Goal: Information Seeking & Learning: Check status

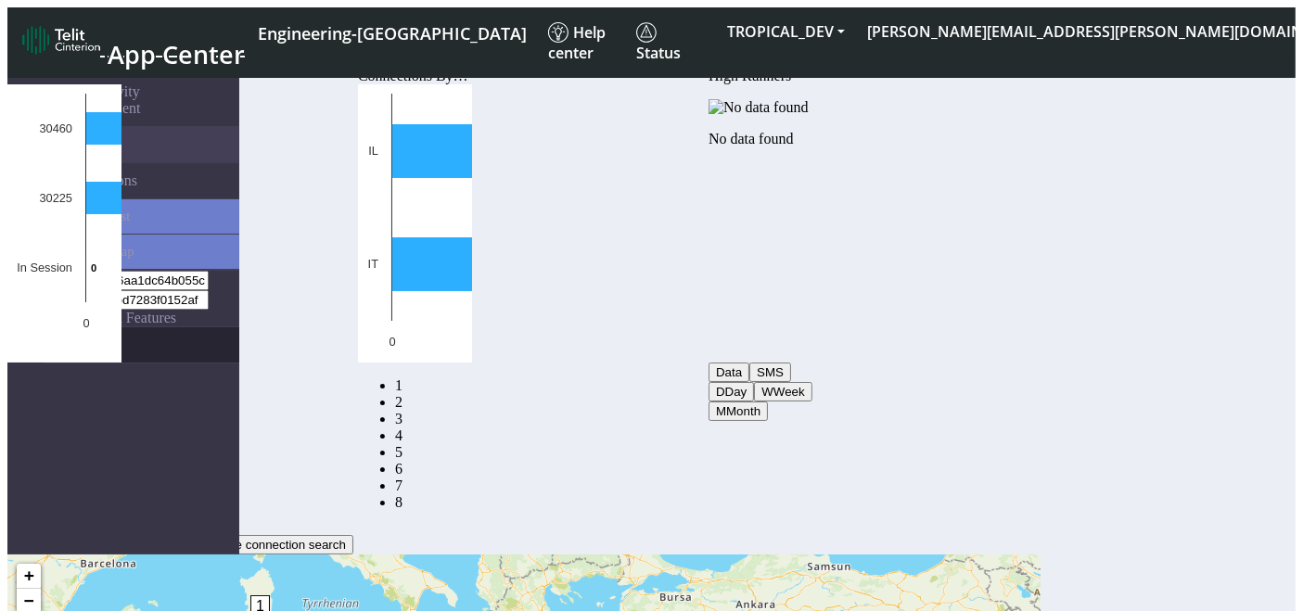
click at [76, 327] on link "eUICCs" at bounding box center [142, 344] width 195 height 35
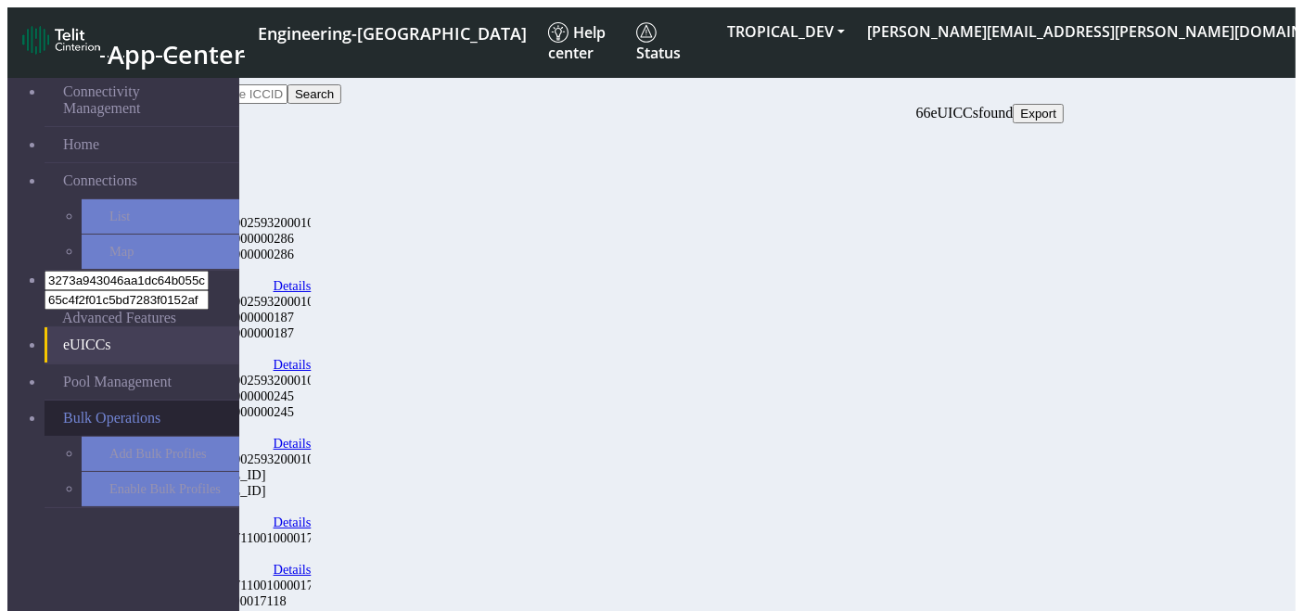
click at [141, 401] on link "Bulk Operations" at bounding box center [142, 418] width 195 height 35
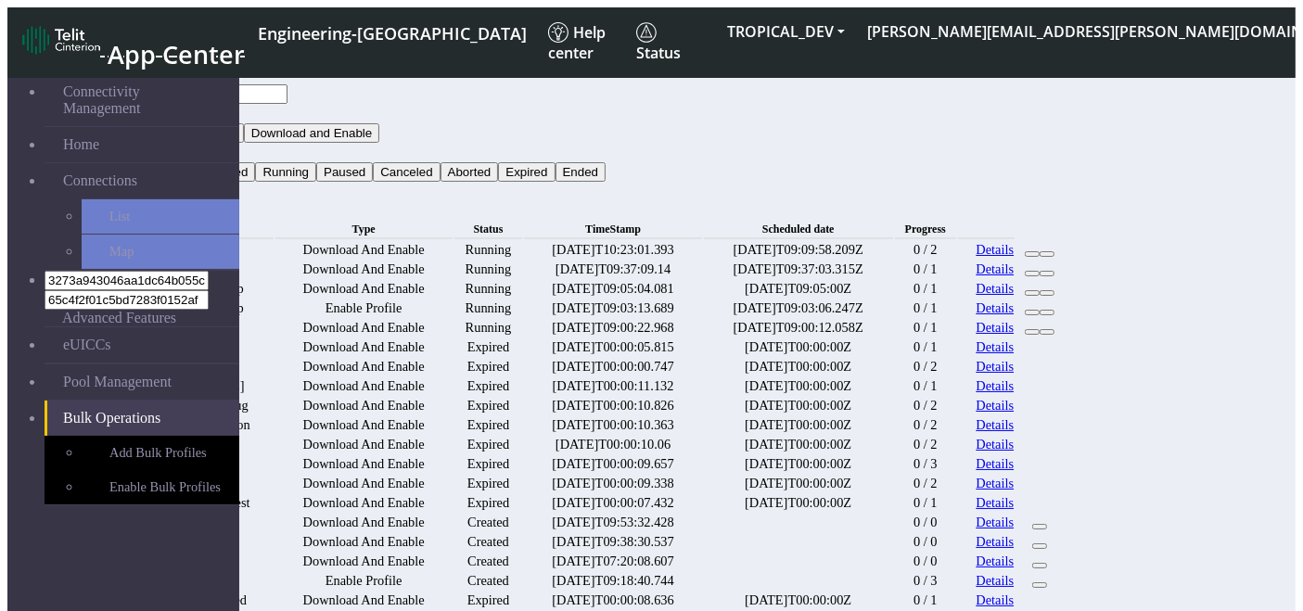
click at [1013, 297] on link "Details" at bounding box center [994, 289] width 38 height 16
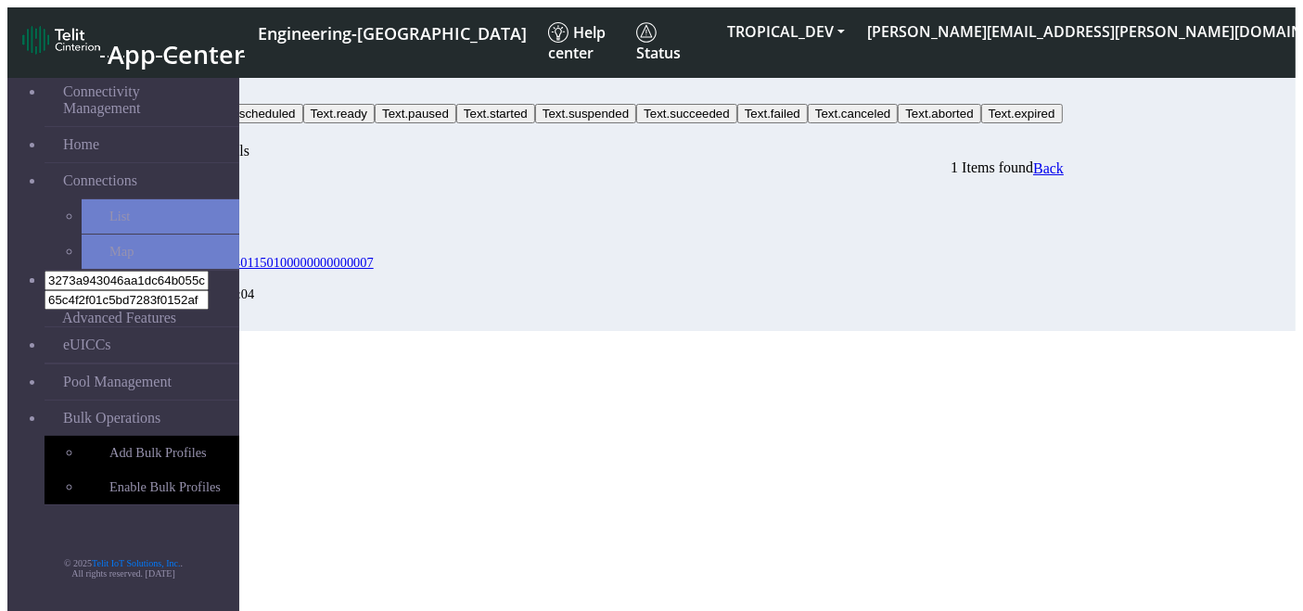
click at [173, 84] on button "Status" at bounding box center [148, 93] width 50 height 19
click at [173, 88] on button "Status" at bounding box center [148, 93] width 50 height 19
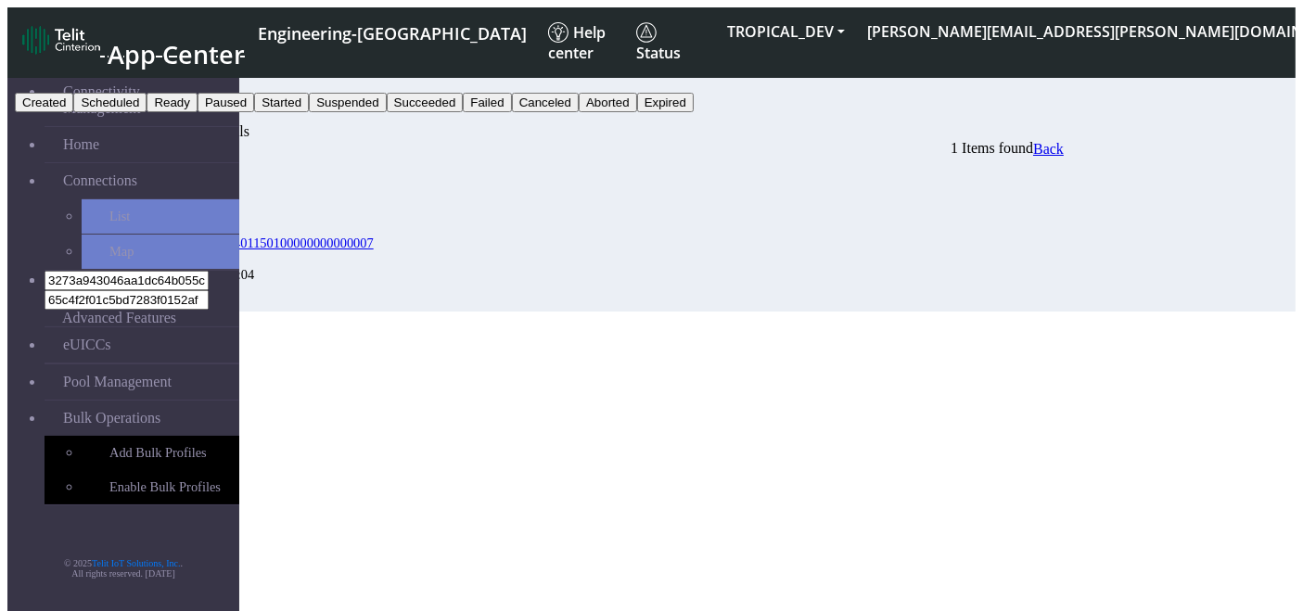
click at [146, 112] on button "Scheduled" at bounding box center [109, 102] width 73 height 19
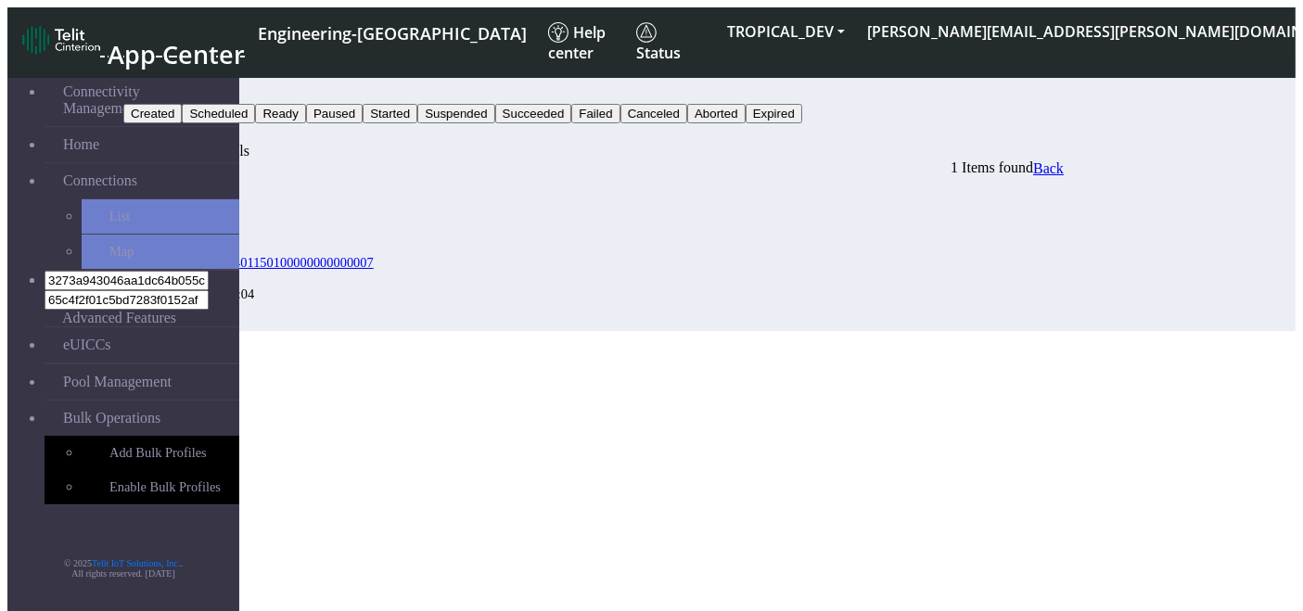
click at [197, 84] on button "Scheduled" at bounding box center [159, 93] width 73 height 19
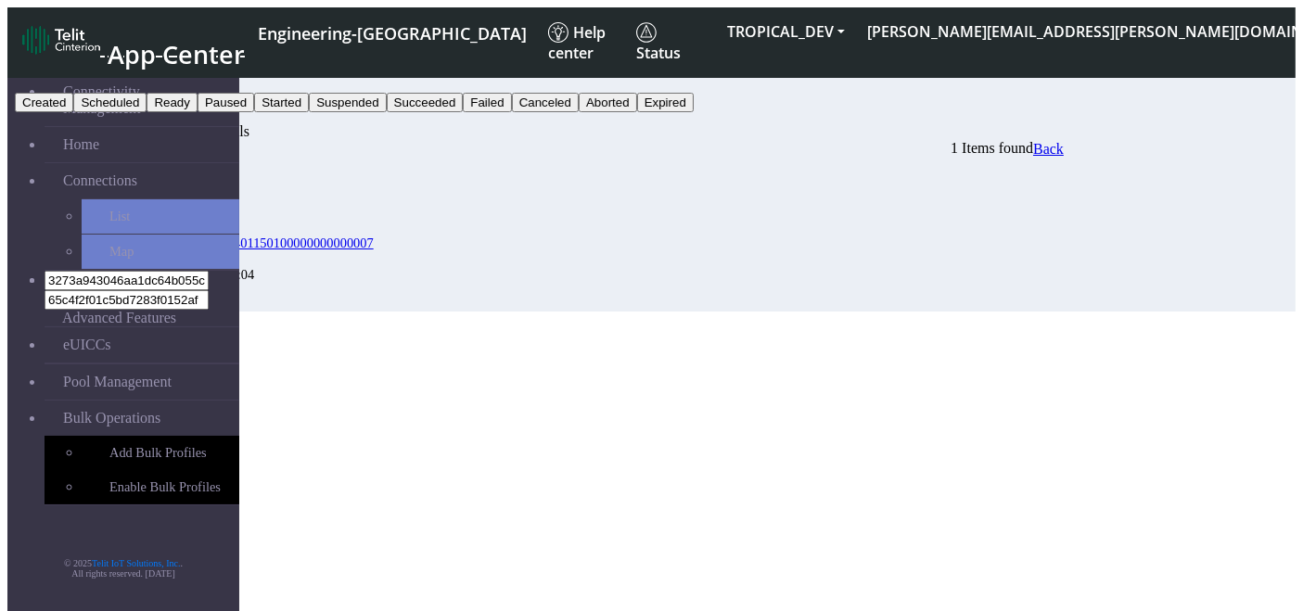
click at [579, 112] on button "Canceled" at bounding box center [545, 102] width 67 height 19
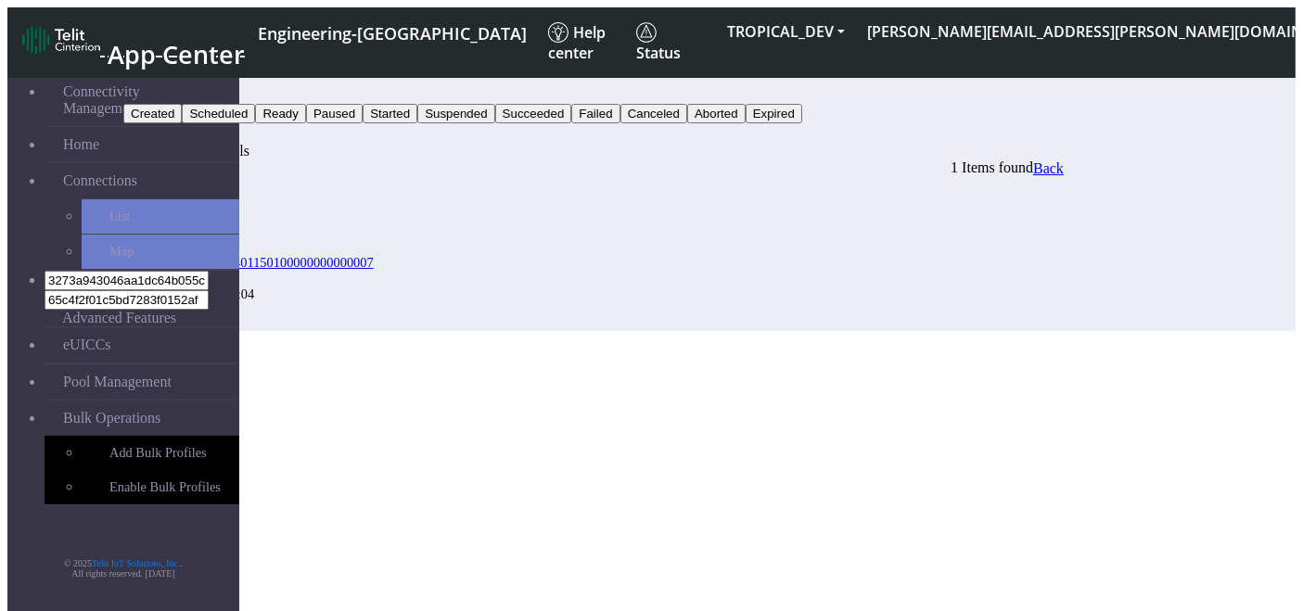
click at [190, 84] on button "Canceled" at bounding box center [156, 93] width 67 height 19
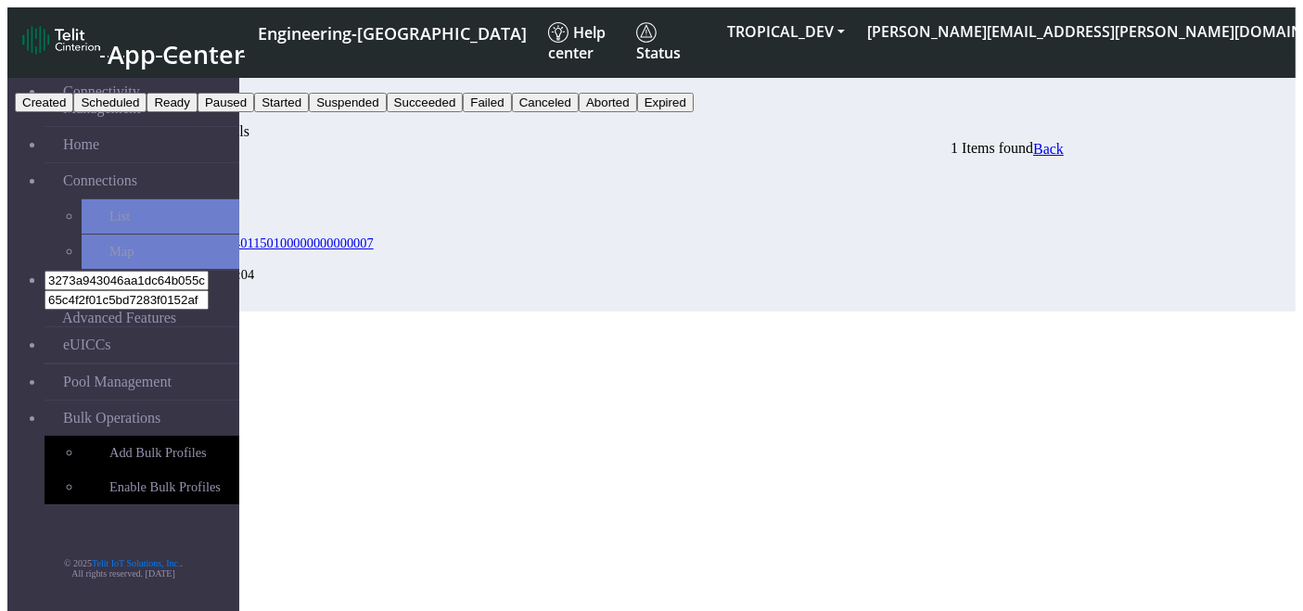
click at [73, 112] on button "Created" at bounding box center [44, 102] width 58 height 19
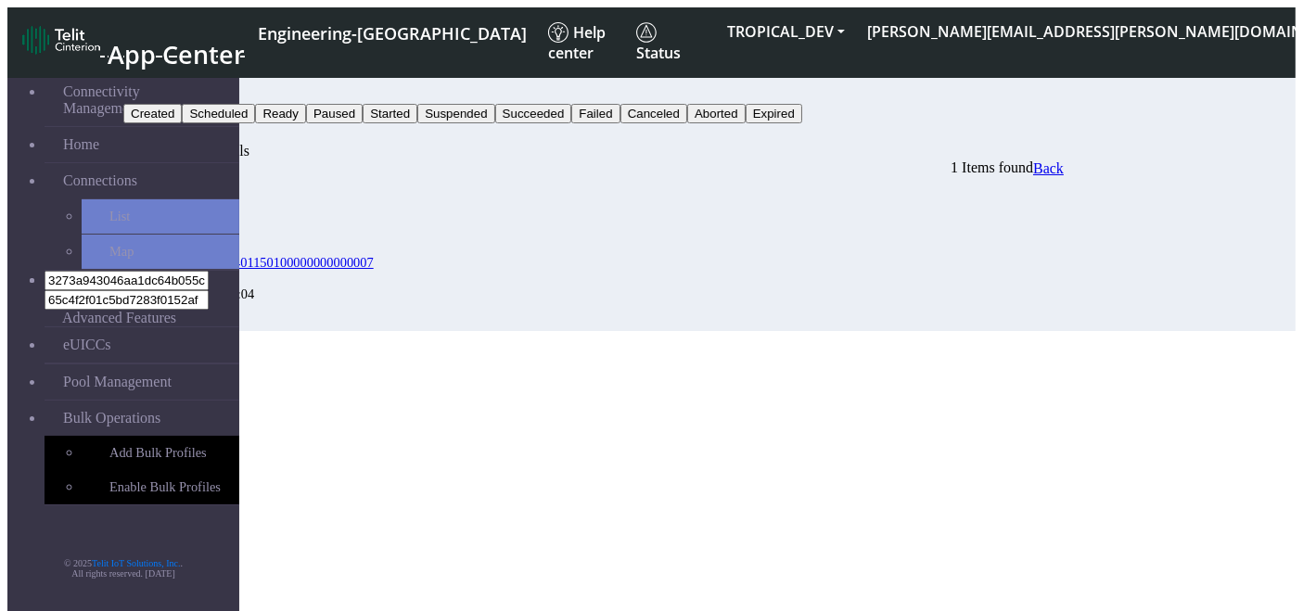
click at [177, 123] on button "Search" at bounding box center [150, 132] width 54 height 19
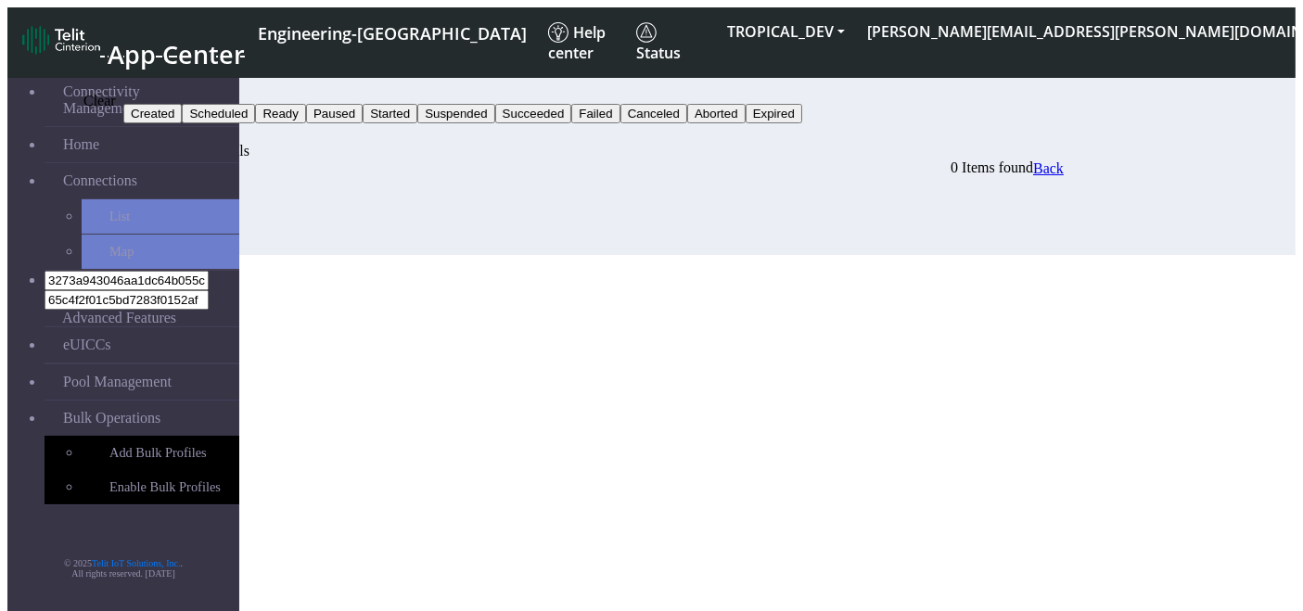
click at [192, 134] on button "button" at bounding box center [184, 137] width 15 height 6
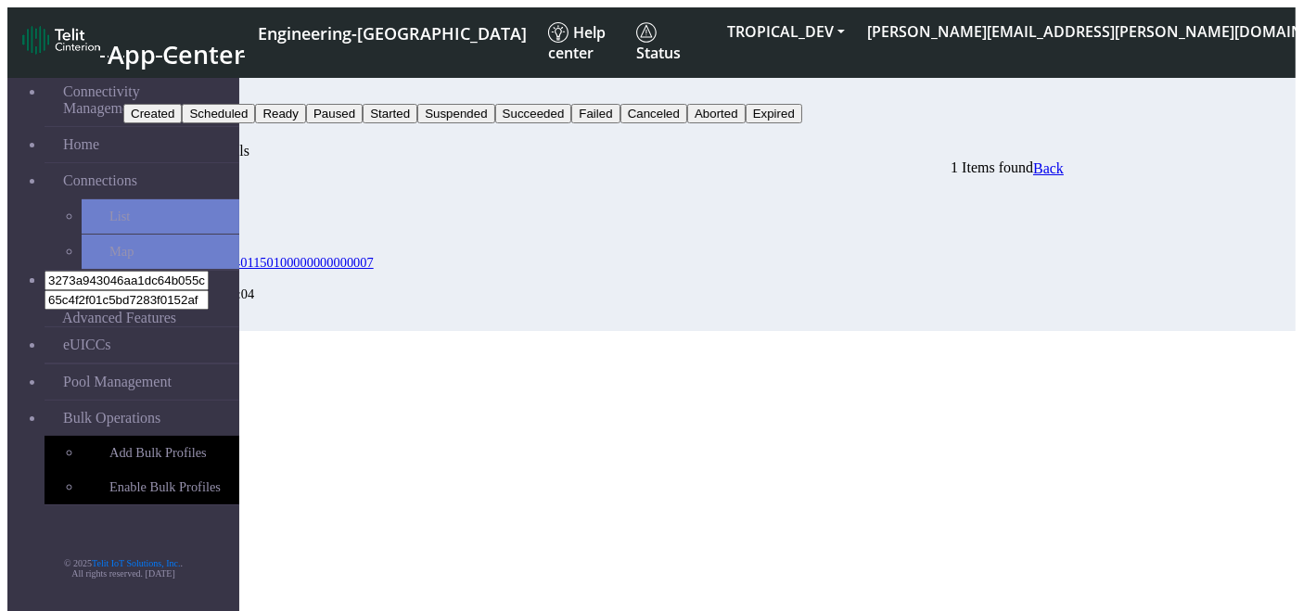
click at [173, 84] on button "Status" at bounding box center [148, 93] width 50 height 19
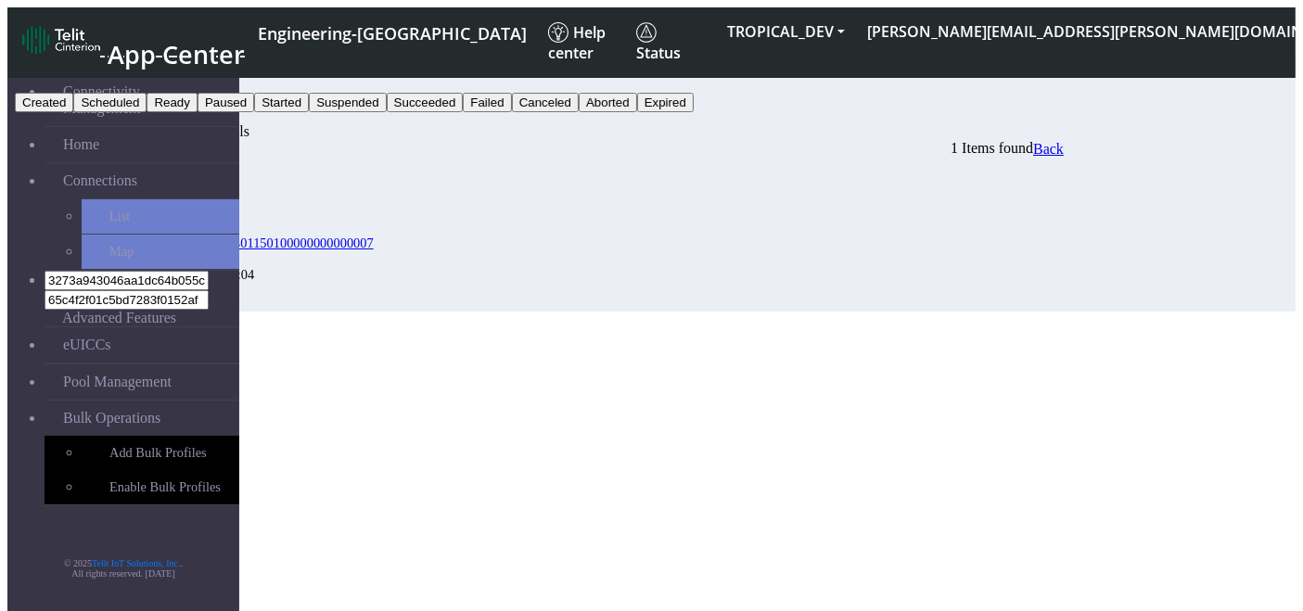
click at [694, 112] on button "Expired" at bounding box center [665, 102] width 57 height 19
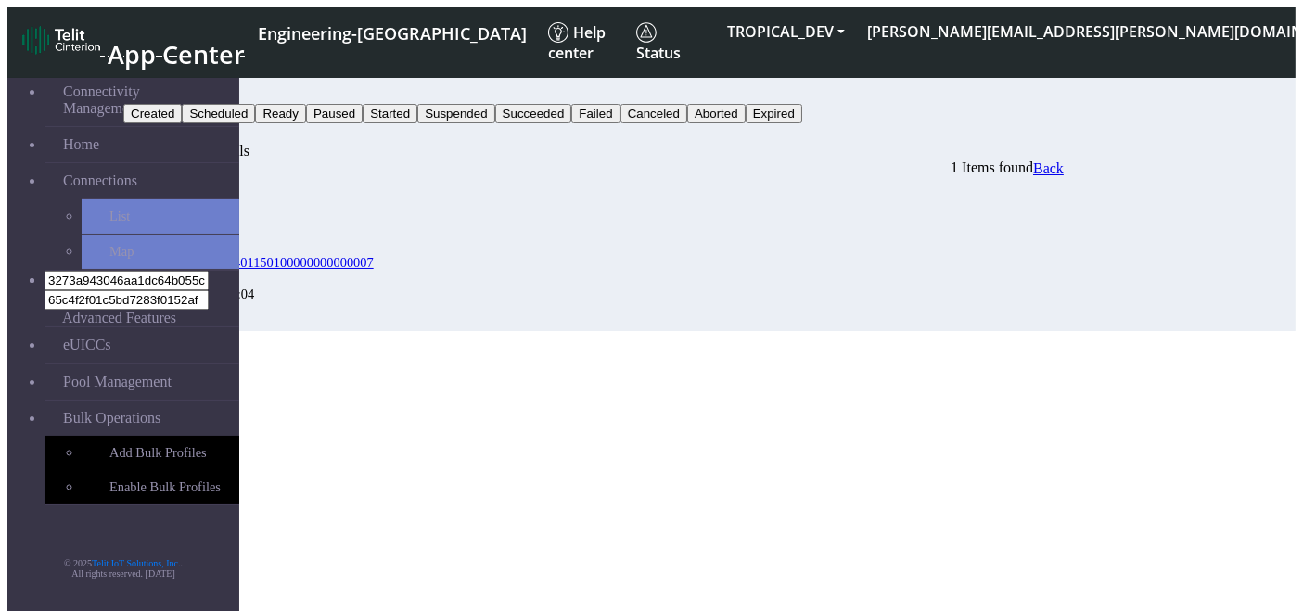
click at [177, 123] on button "Search" at bounding box center [150, 132] width 54 height 19
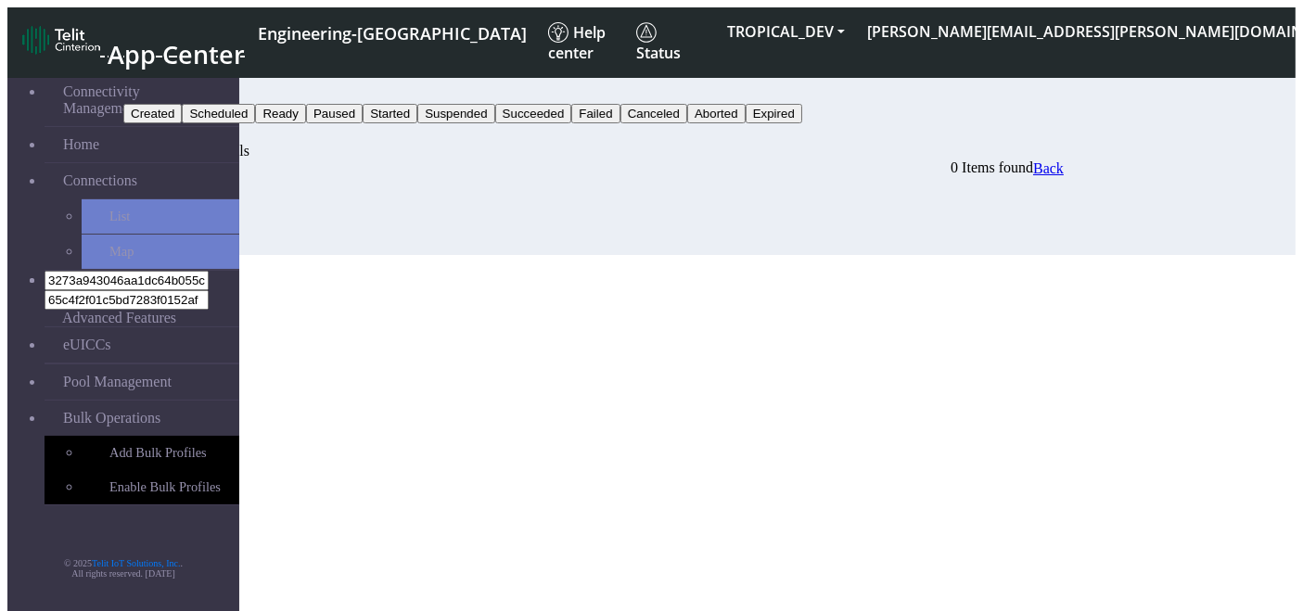
click at [180, 88] on button "Expired" at bounding box center [151, 93] width 57 height 19
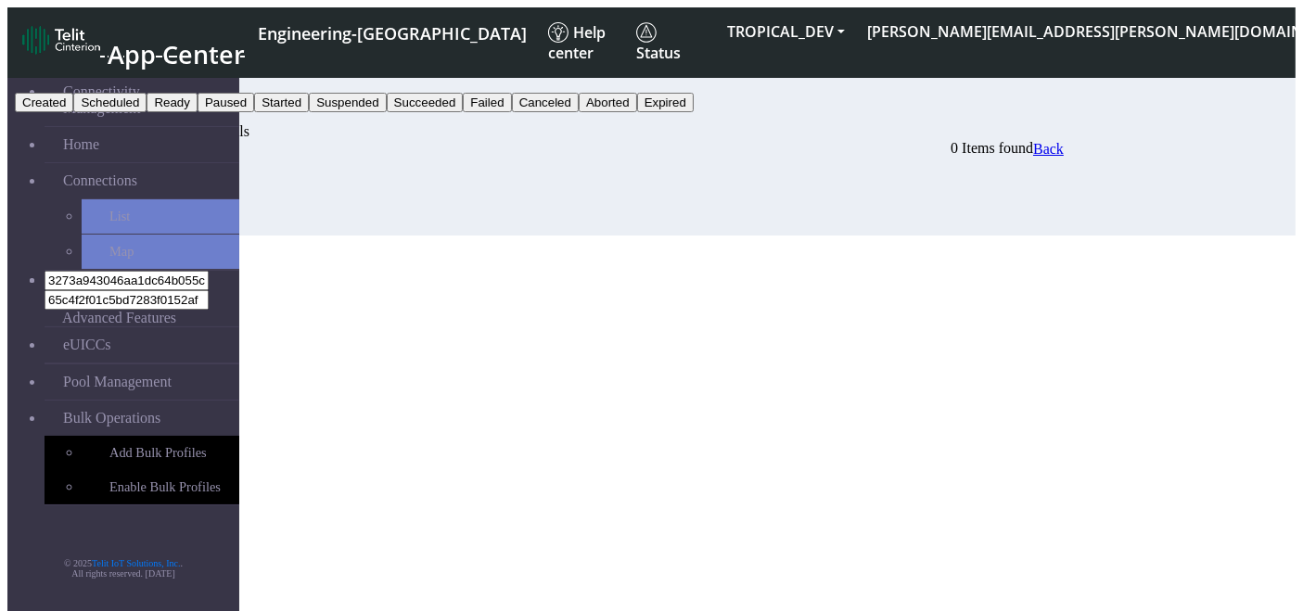
click at [511, 112] on button "Failed" at bounding box center [487, 102] width 48 height 19
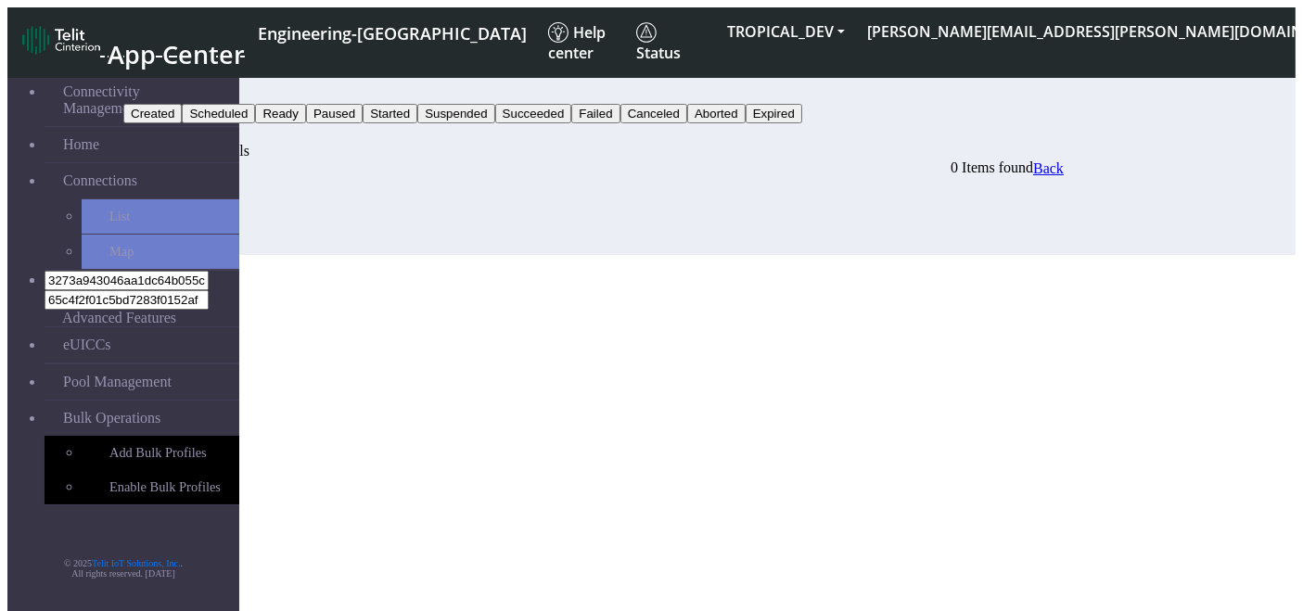
click at [177, 123] on button "Search" at bounding box center [150, 132] width 54 height 19
click at [192, 134] on button "button" at bounding box center [184, 137] width 15 height 6
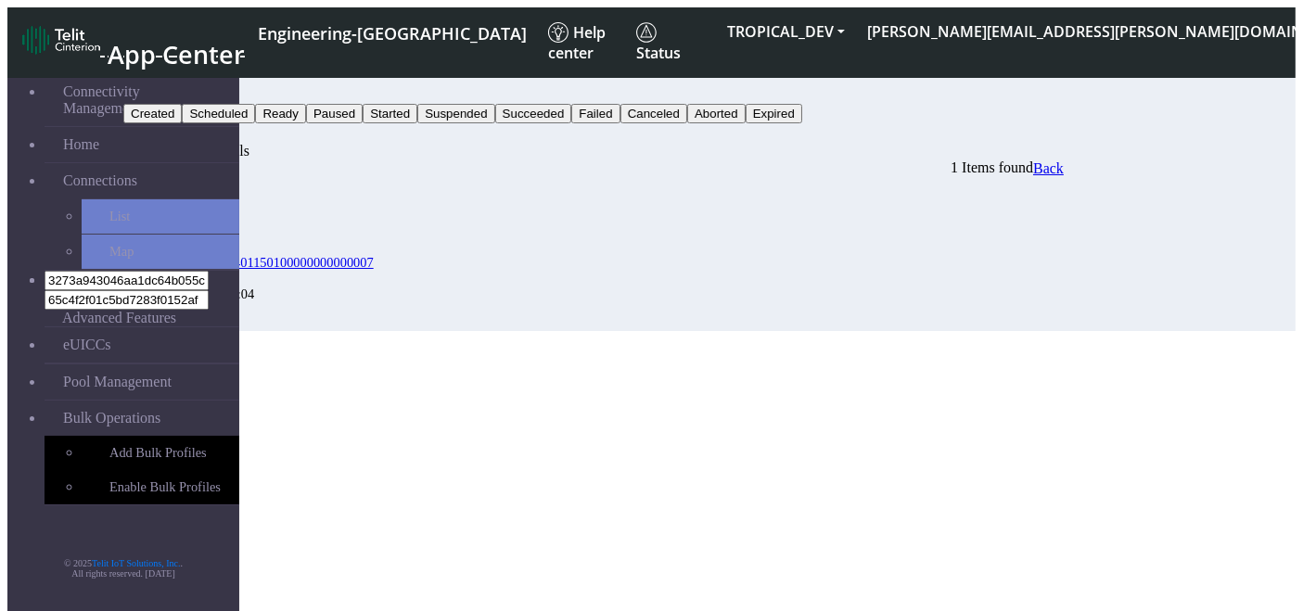
click at [1063, 160] on span "Back" at bounding box center [1048, 168] width 31 height 16
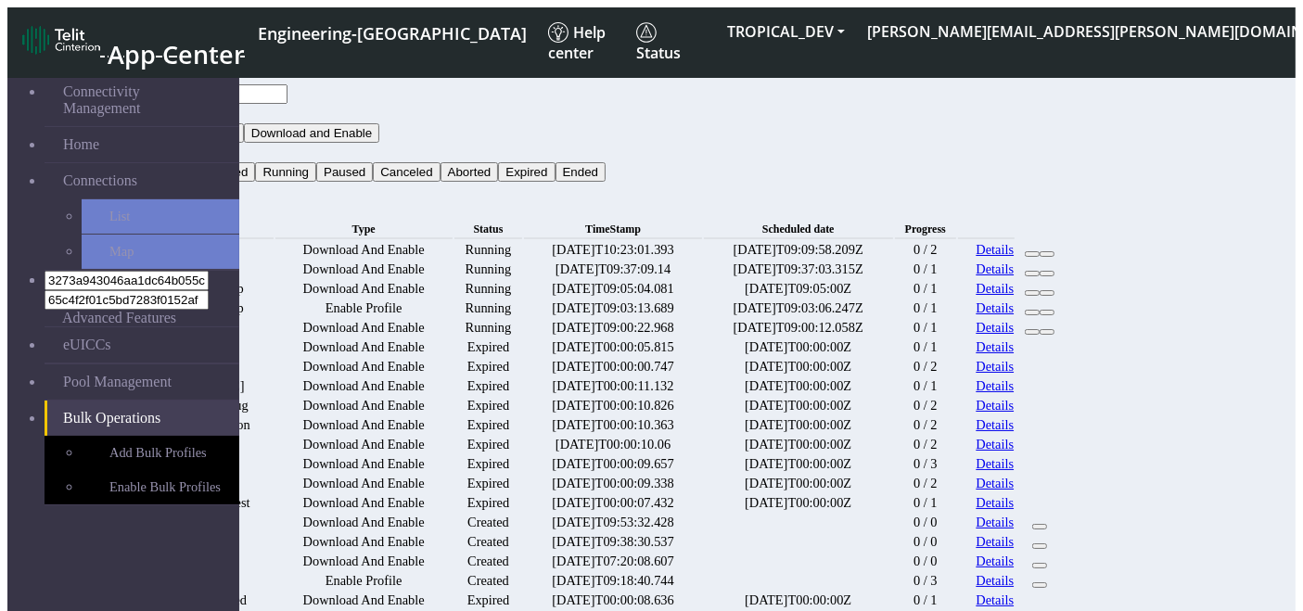
click at [173, 143] on button "Status" at bounding box center [148, 152] width 50 height 19
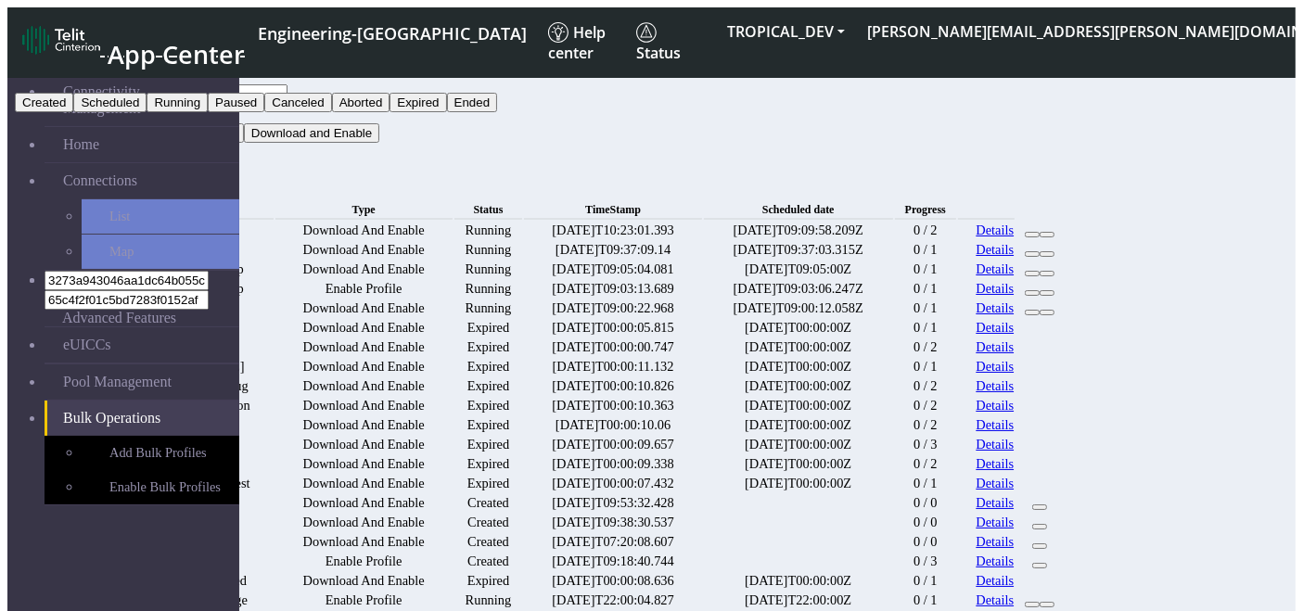
click at [446, 112] on button "Expired" at bounding box center [417, 102] width 57 height 19
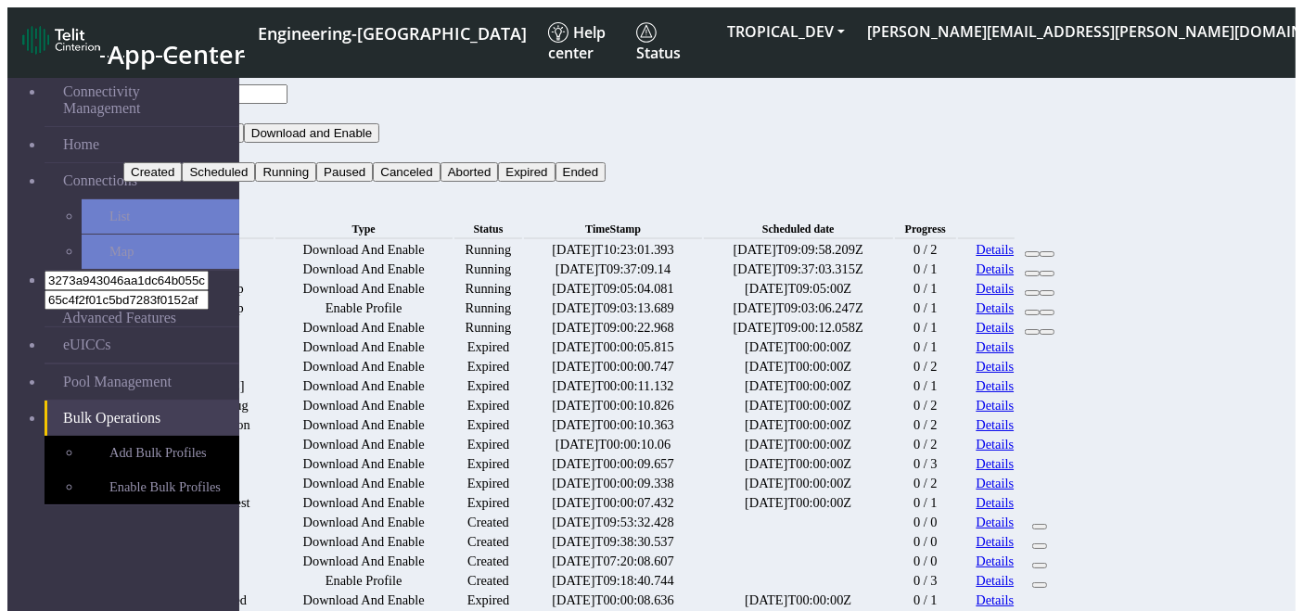
click at [177, 182] on button "Search" at bounding box center [150, 191] width 54 height 19
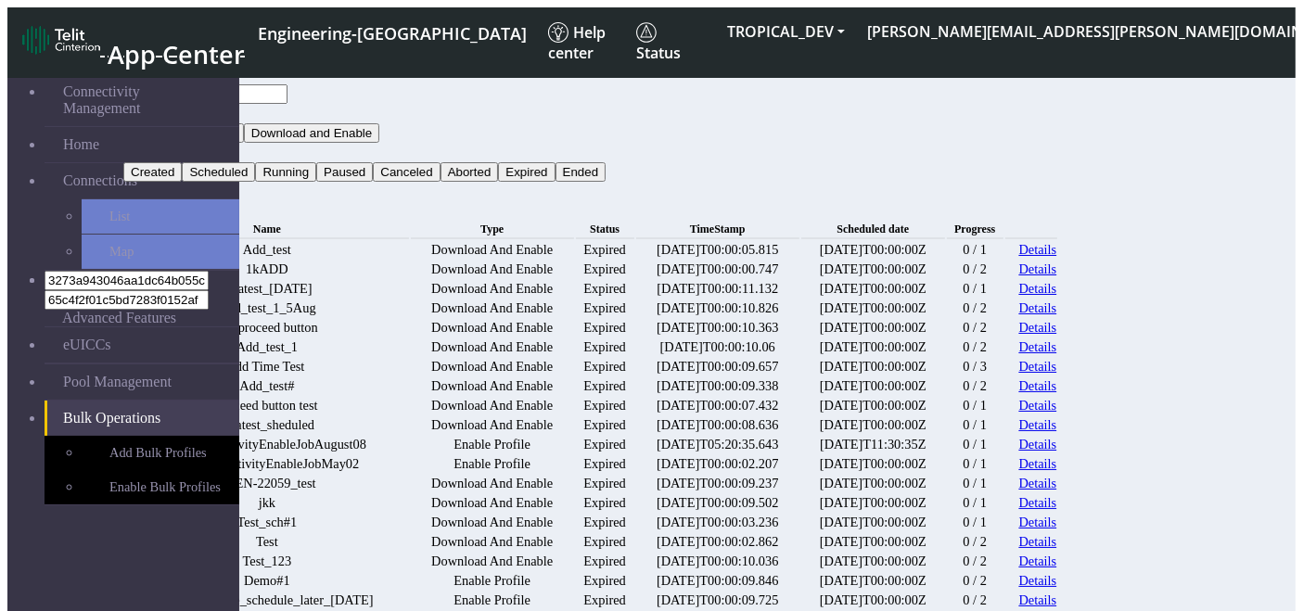
click at [1057, 375] on link "Details" at bounding box center [1038, 367] width 38 height 16
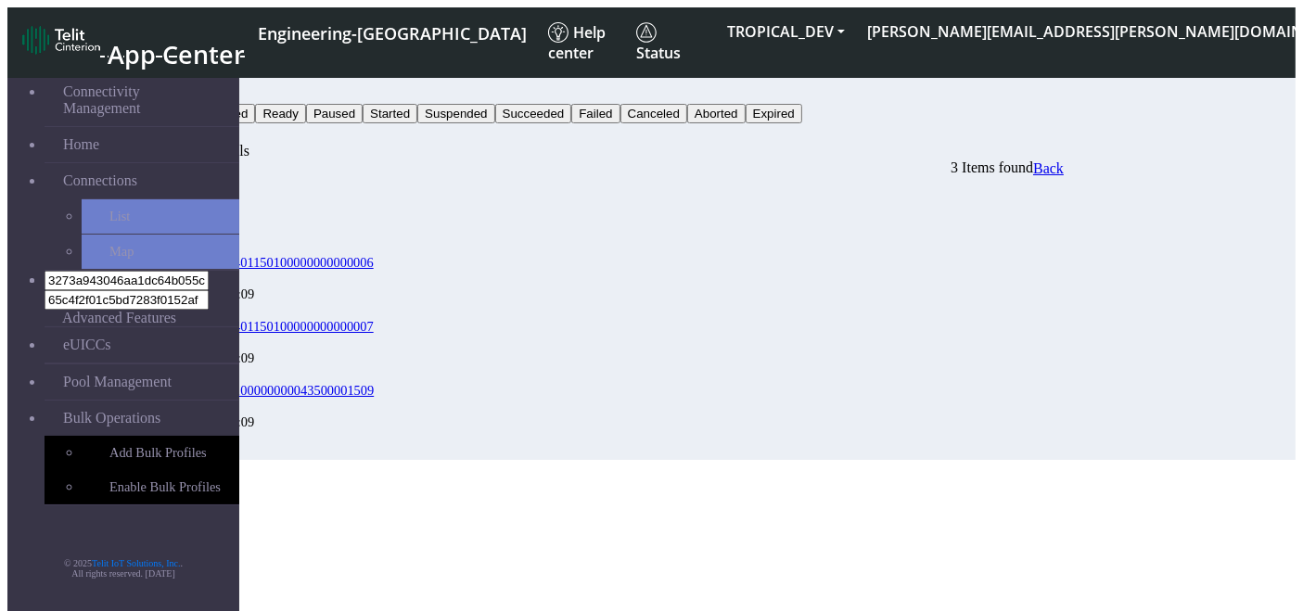
click at [173, 84] on button "Status" at bounding box center [148, 93] width 50 height 19
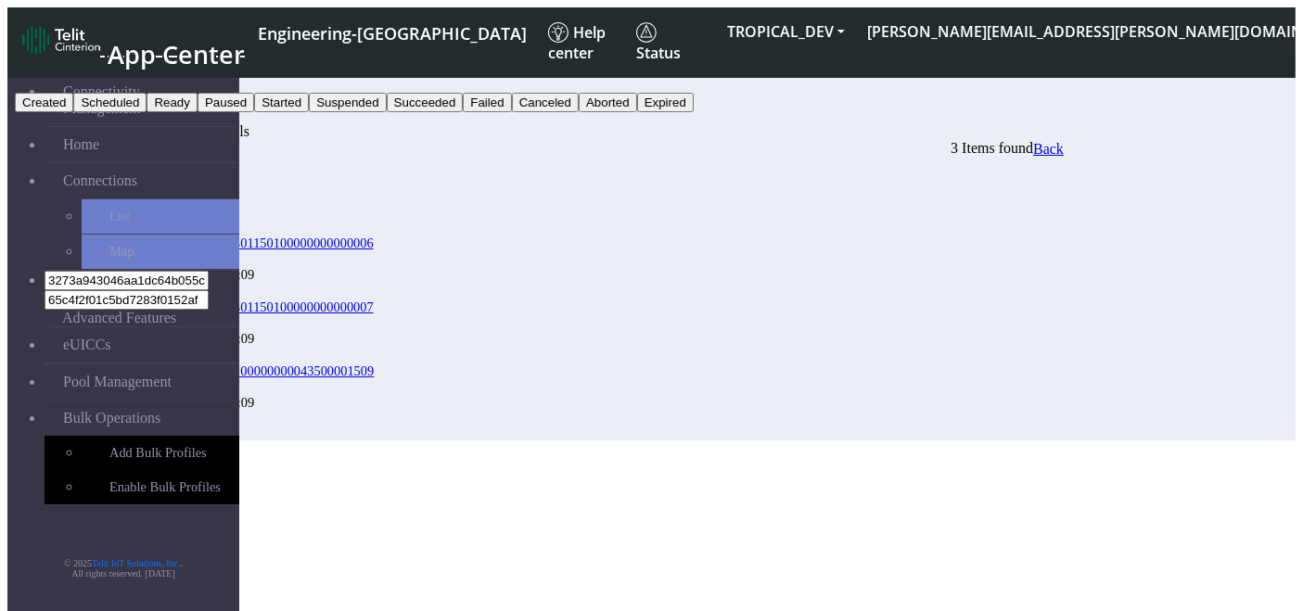
click at [579, 112] on button "Canceled" at bounding box center [545, 102] width 67 height 19
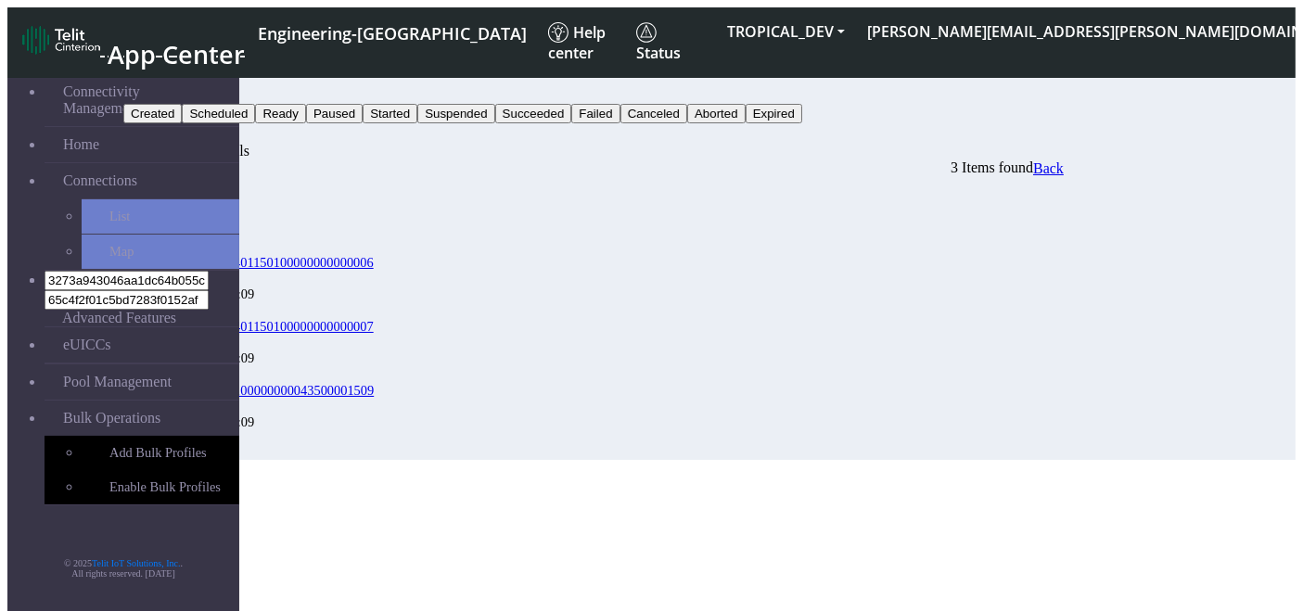
click at [177, 123] on button "Search" at bounding box center [150, 132] width 54 height 19
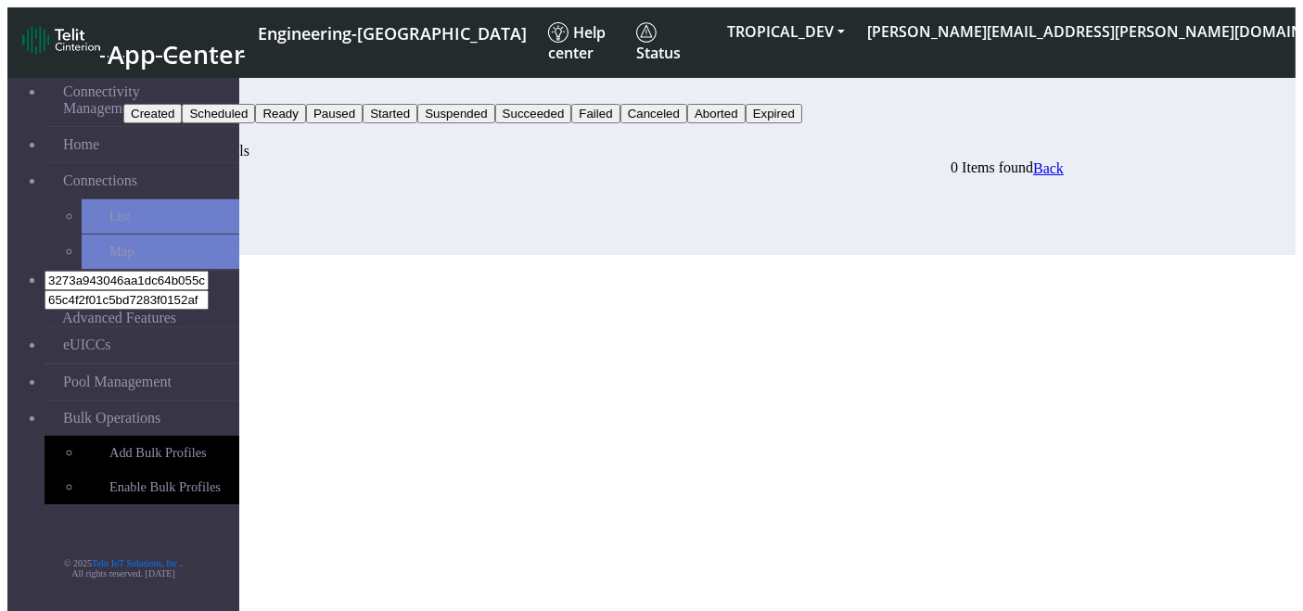
click at [190, 84] on button "Canceled" at bounding box center [156, 93] width 67 height 19
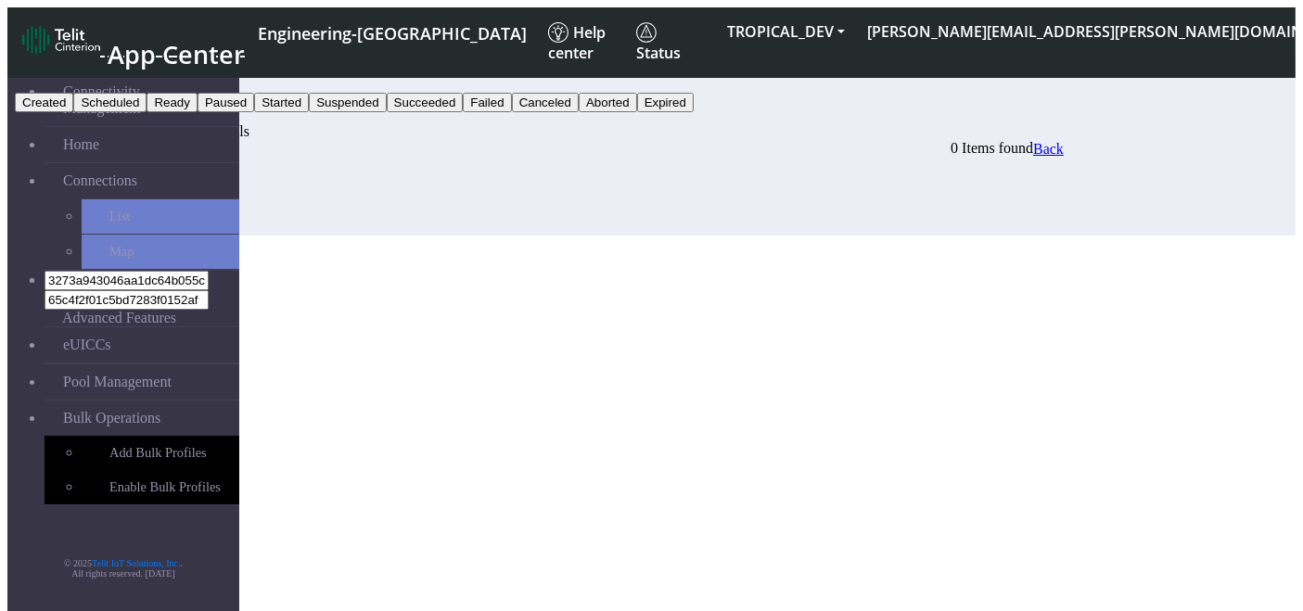
click at [511, 112] on button "Failed" at bounding box center [487, 102] width 48 height 19
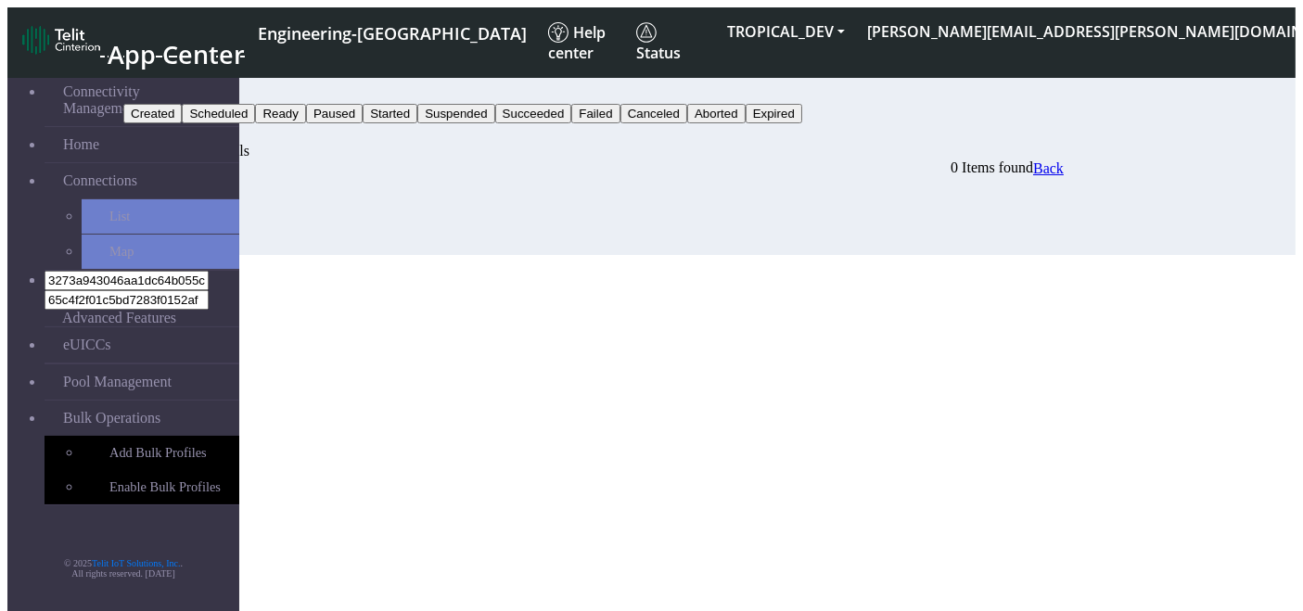
click at [177, 123] on button "Search" at bounding box center [150, 132] width 54 height 19
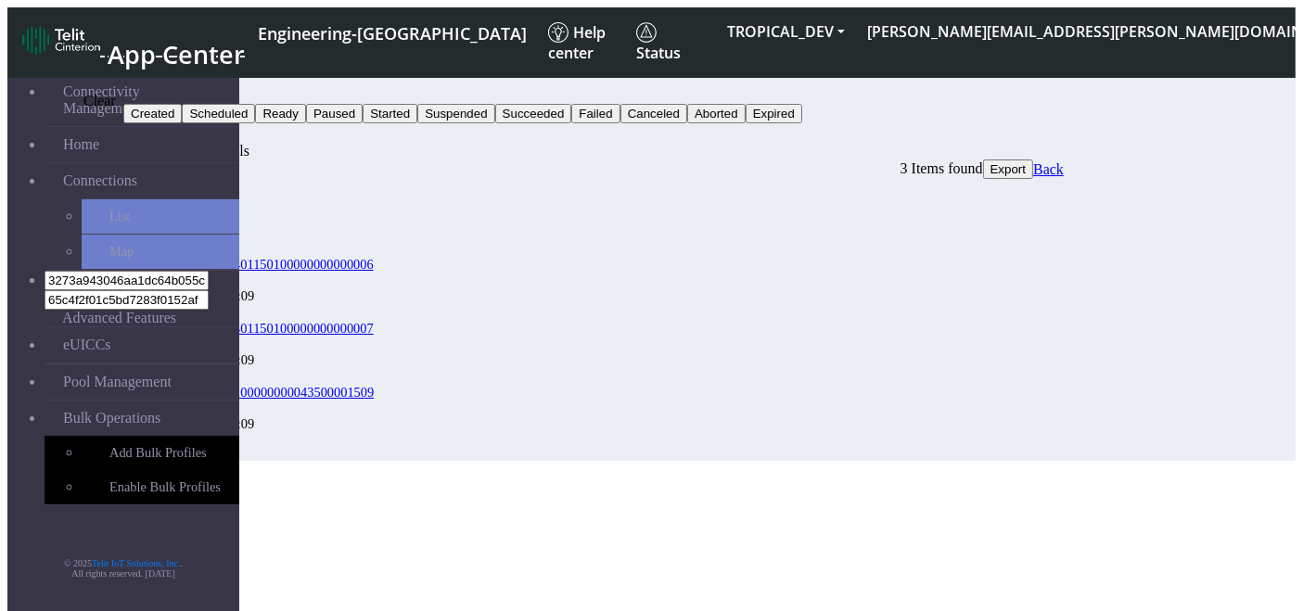
click at [185, 137] on icon "button" at bounding box center [185, 137] width 0 height 0
click at [527, 443] on div "Filter by : Status Created Scheduled Ready Paused Started Suspended Succeeded F…" at bounding box center [593, 264] width 940 height 392
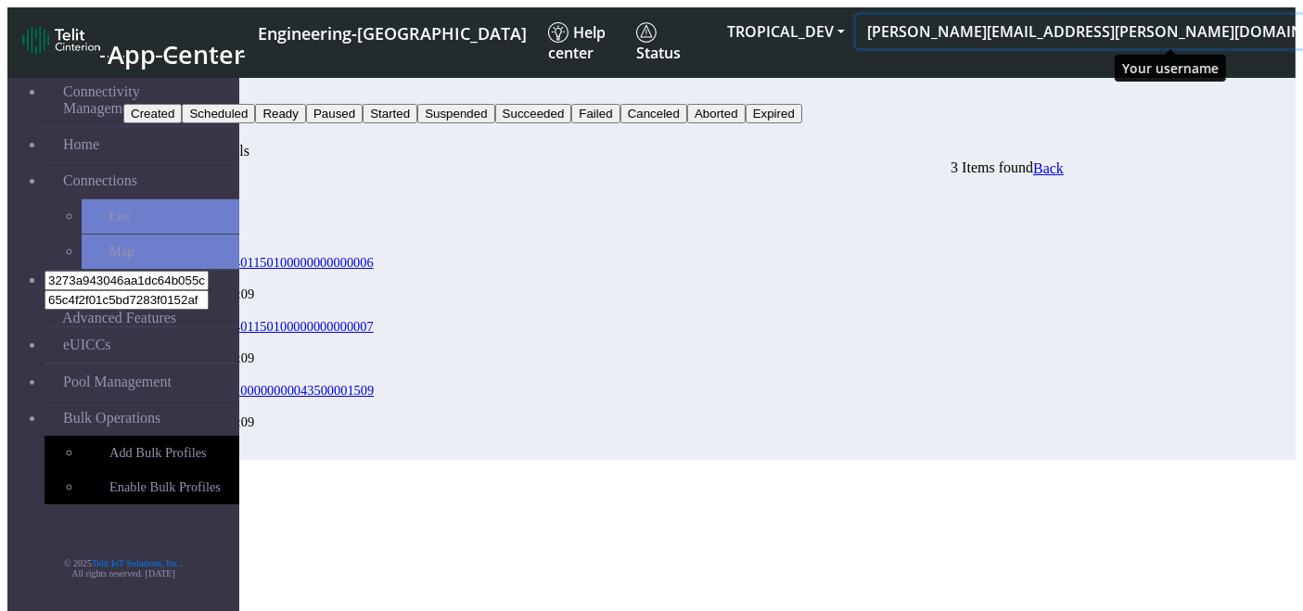
click at [1194, 30] on button "[PERSON_NAME][EMAIL_ADDRESS][PERSON_NAME][DOMAIN_NAME]" at bounding box center [1118, 31] width 525 height 33
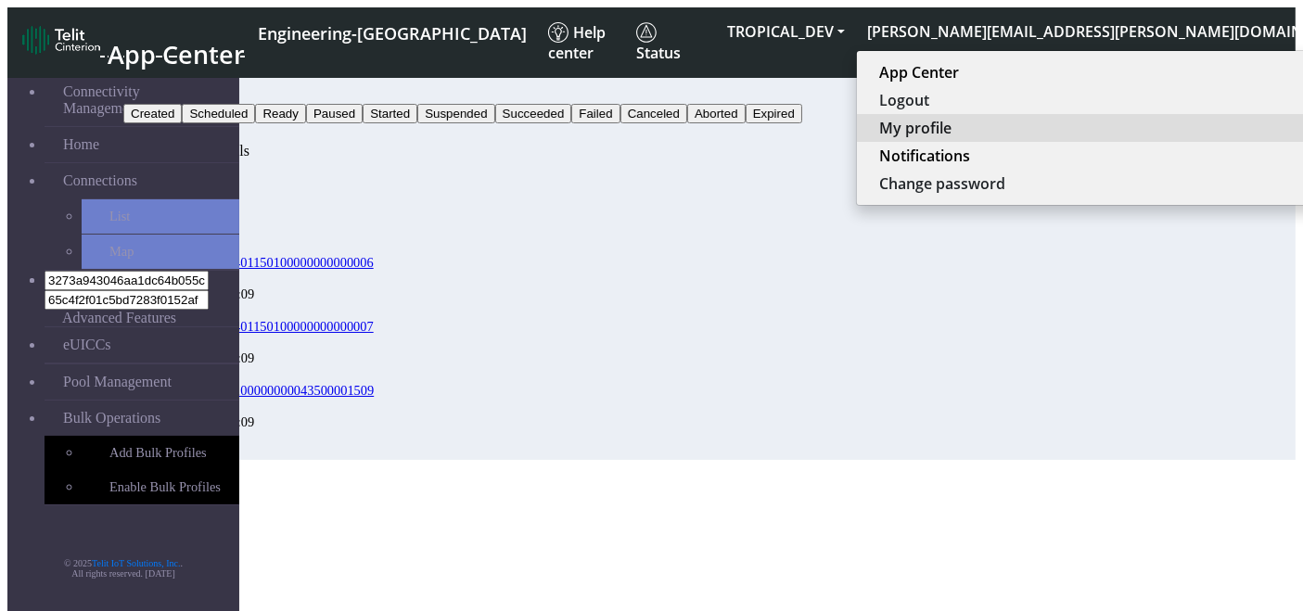
click at [1117, 129] on button "My profile" at bounding box center [1115, 128] width 516 height 28
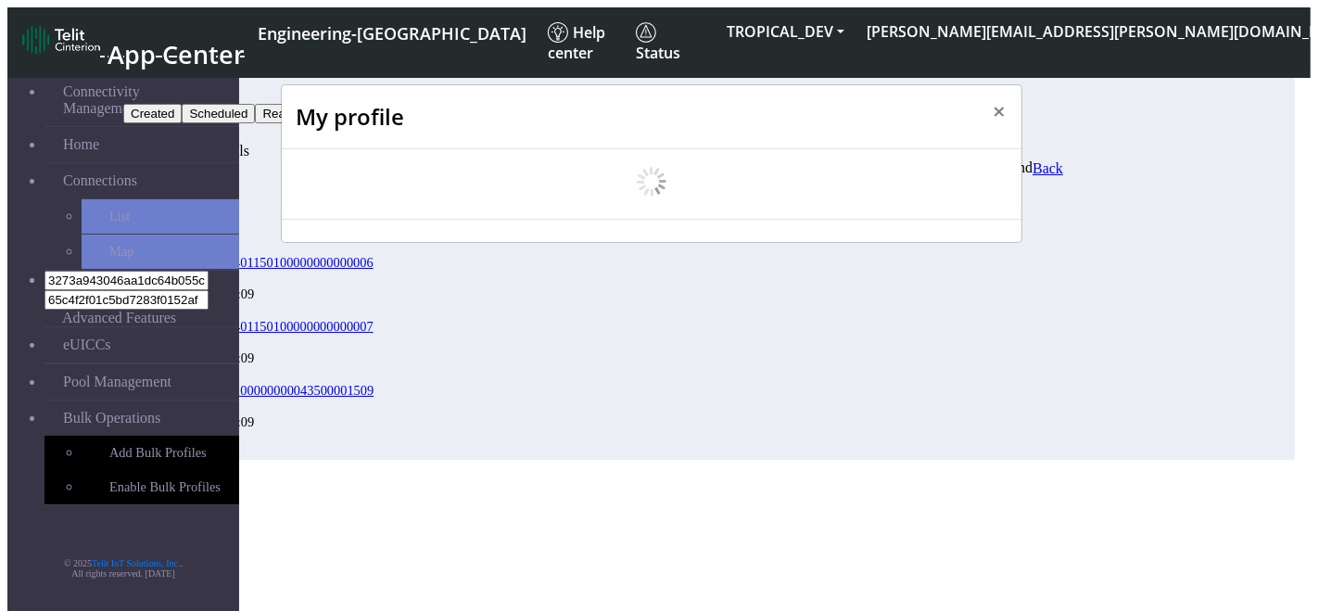
select select "en_US"
select select "5ea0823b1c5bd764010b9e0c"
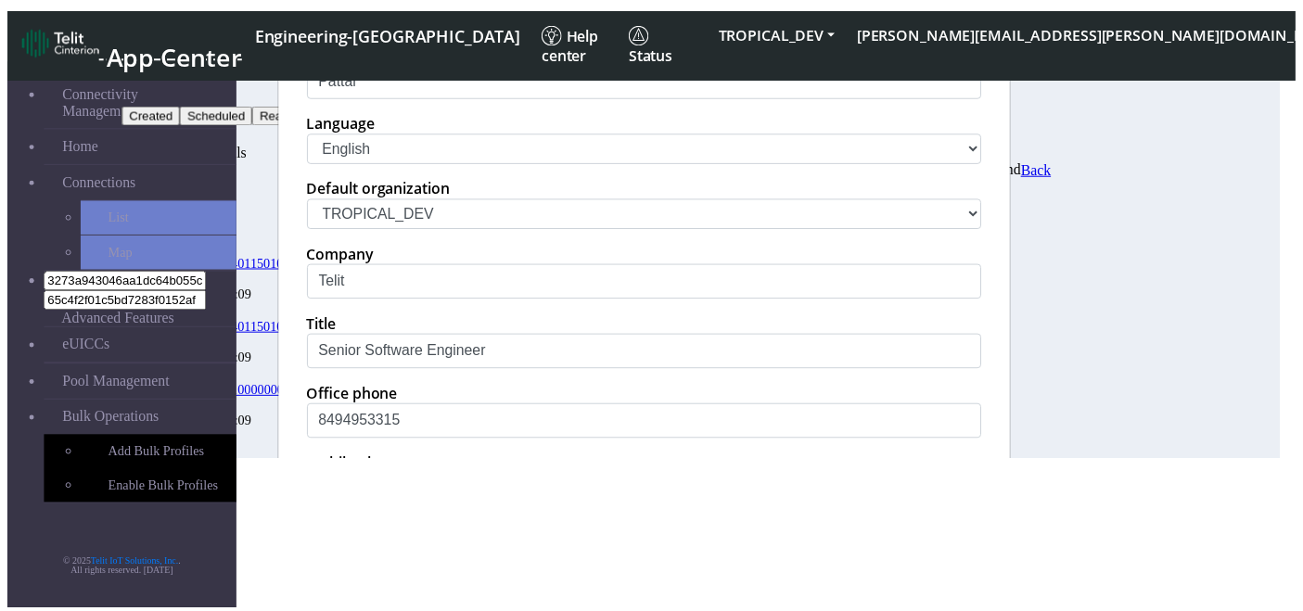
scroll to position [339, 0]
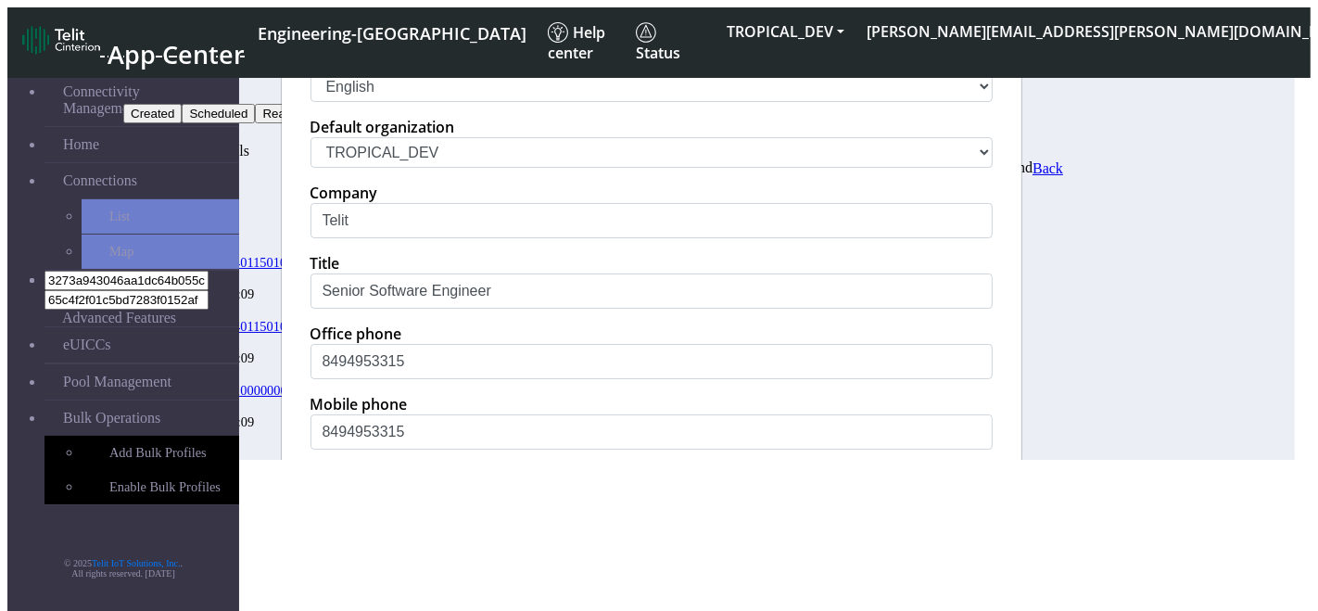
click at [378, 102] on select "中文 English Español" at bounding box center [652, 86] width 682 height 31
select select "es"
click at [311, 98] on select "中文 English Español" at bounding box center [652, 86] width 682 height 31
click at [977, 530] on button "Update" at bounding box center [961, 512] width 91 height 35
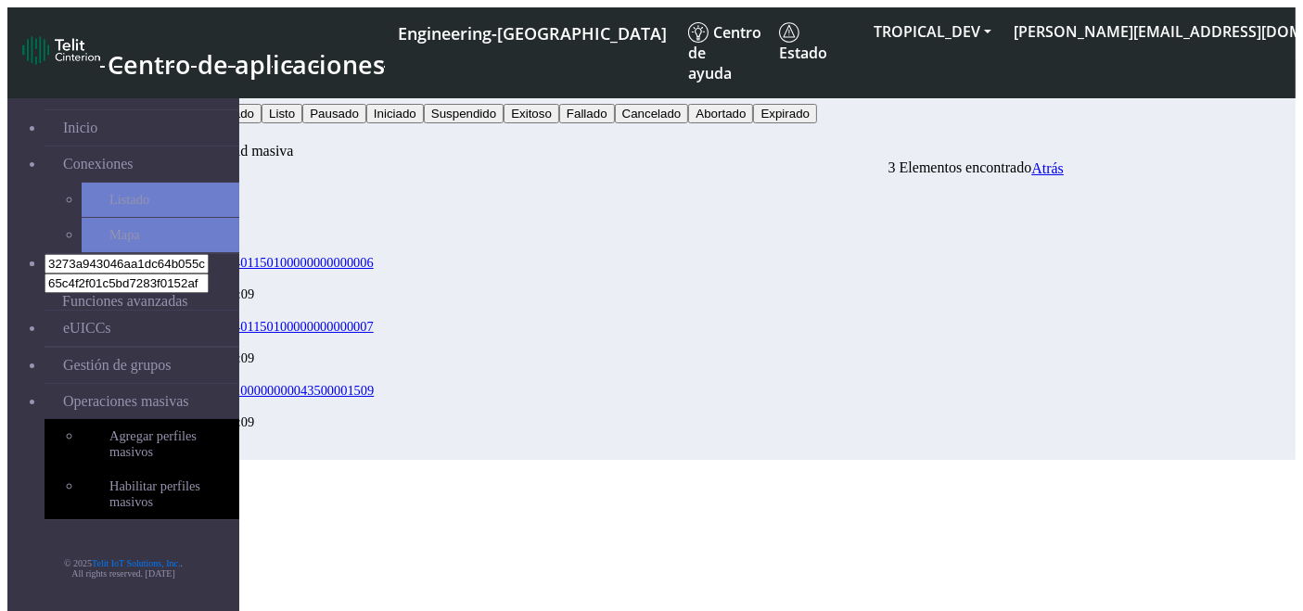
click at [177, 84] on button "Estado" at bounding box center [150, 93] width 54 height 19
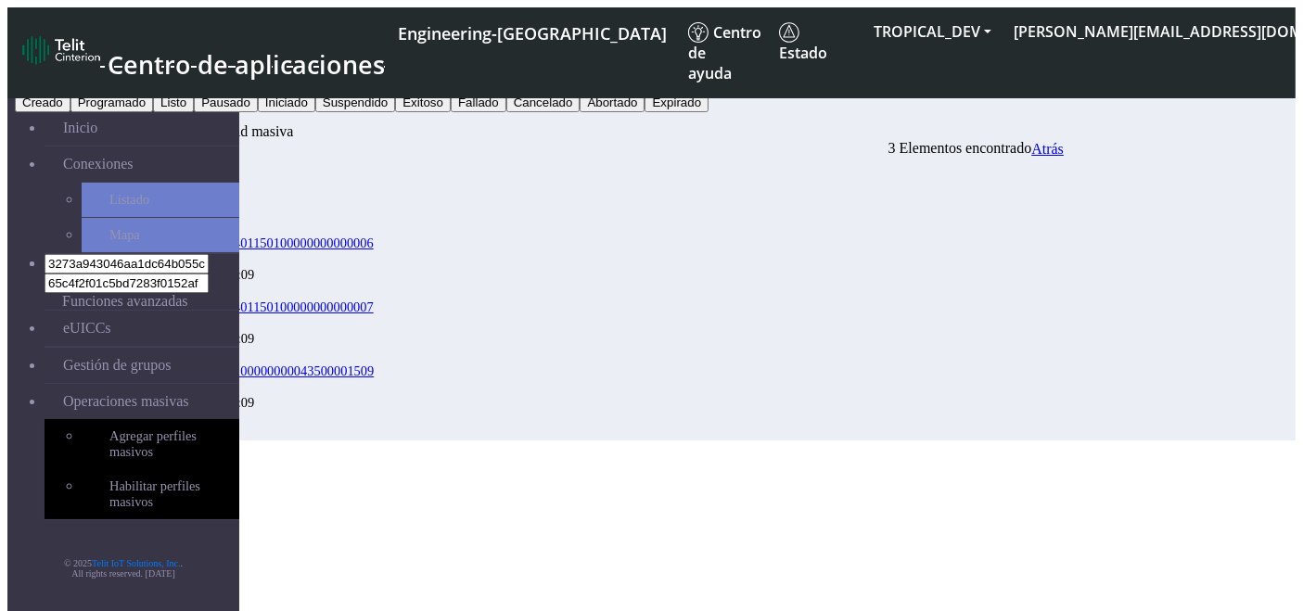
click at [580, 112] on button "Cancelado" at bounding box center [543, 102] width 74 height 19
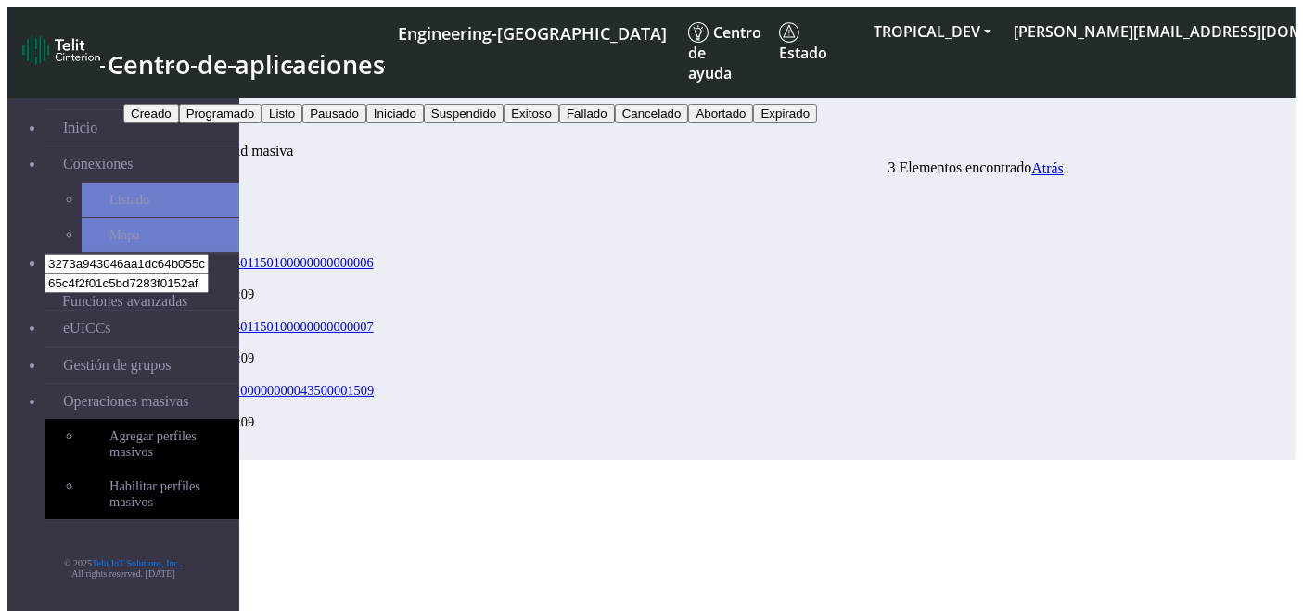
click at [176, 123] on button "Buscar" at bounding box center [149, 132] width 53 height 19
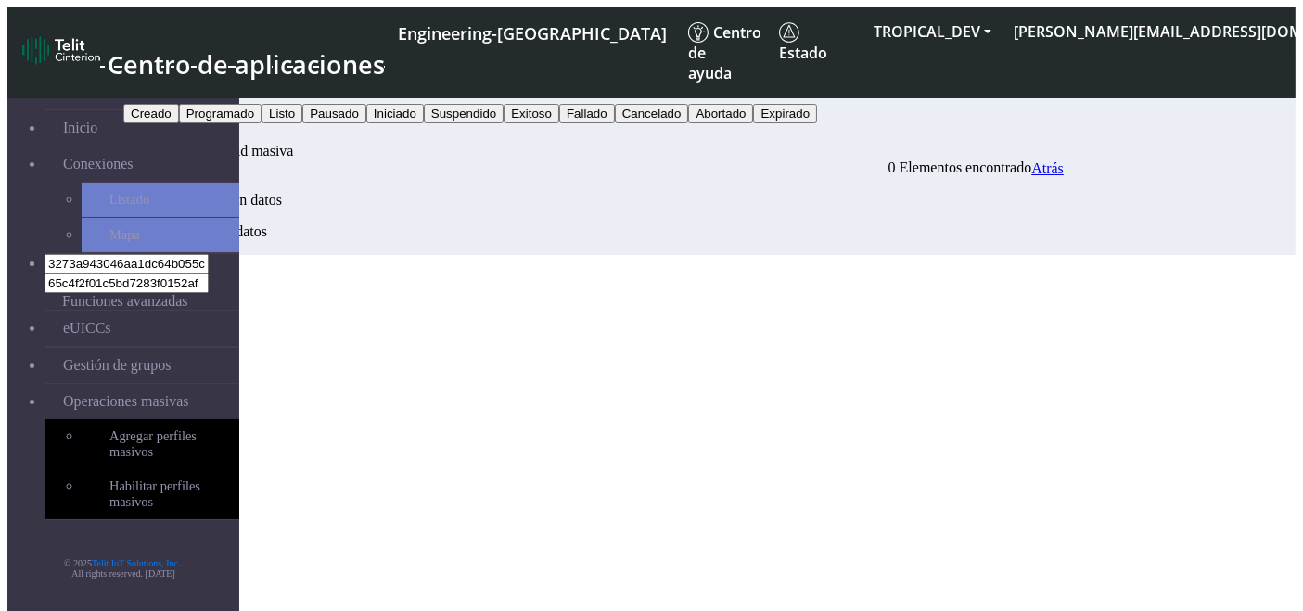
click at [1063, 97] on div "Filtrar por : Cancelado Creado Programado Listo Pausado Iniciado Suspendido Exi…" at bounding box center [593, 161] width 940 height 187
click at [197, 84] on button "Cancelado" at bounding box center [160, 93] width 74 height 19
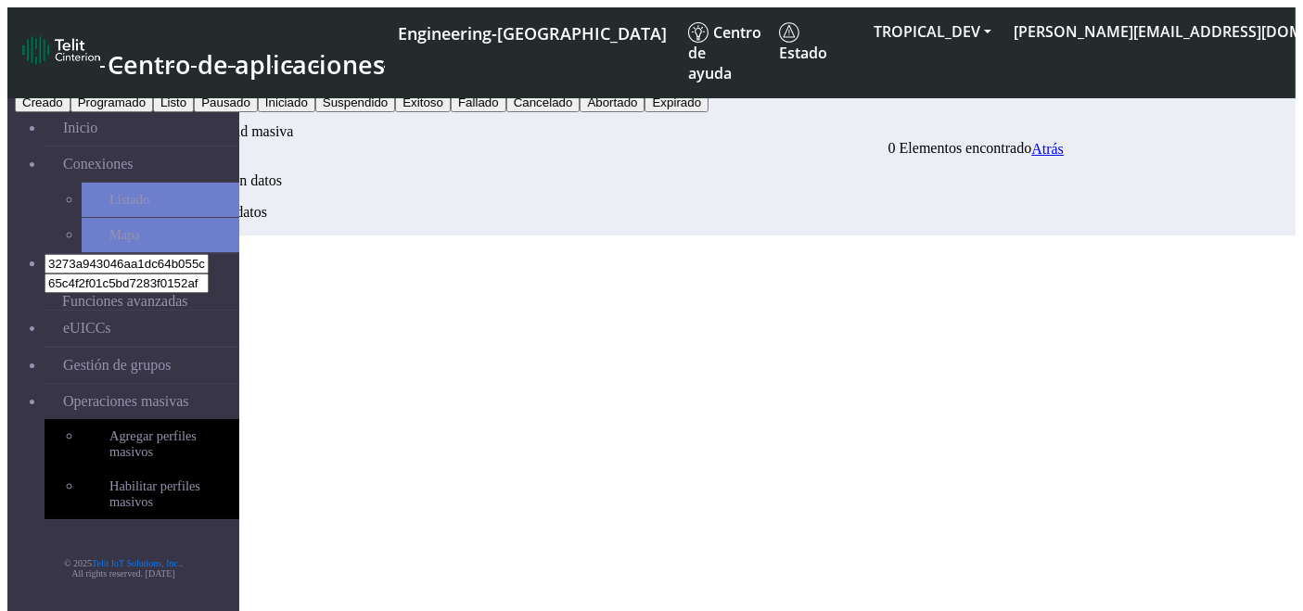
click at [506, 112] on button "Fallado" at bounding box center [479, 102] width 56 height 19
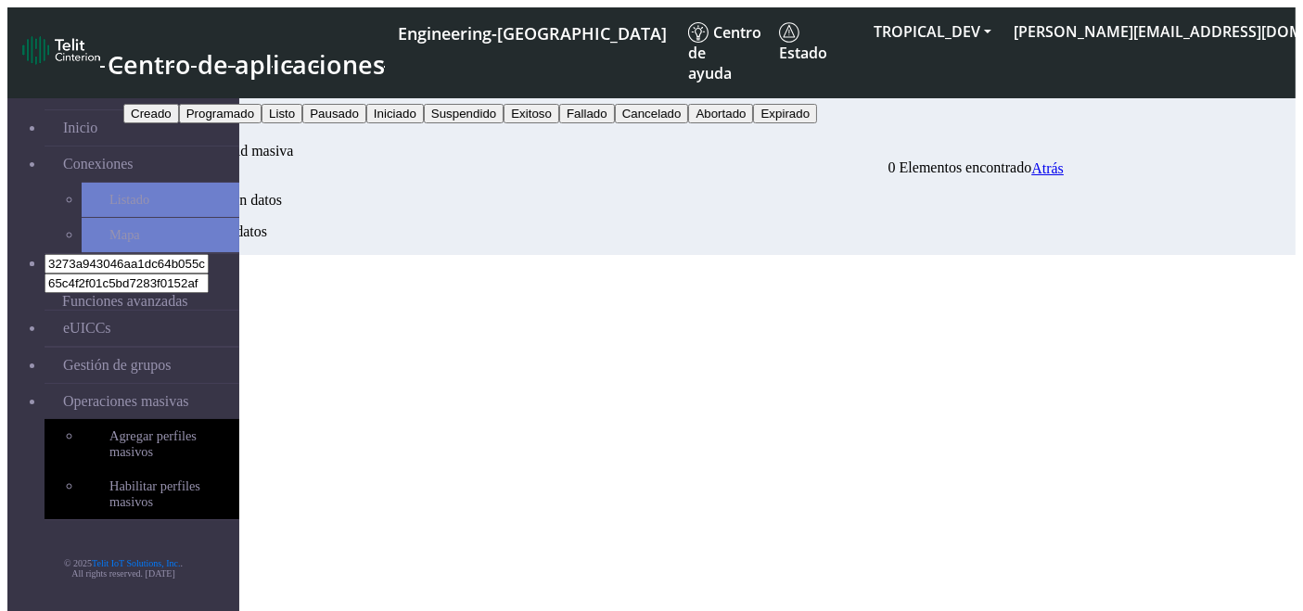
click at [176, 123] on button "Buscar" at bounding box center [149, 132] width 53 height 19
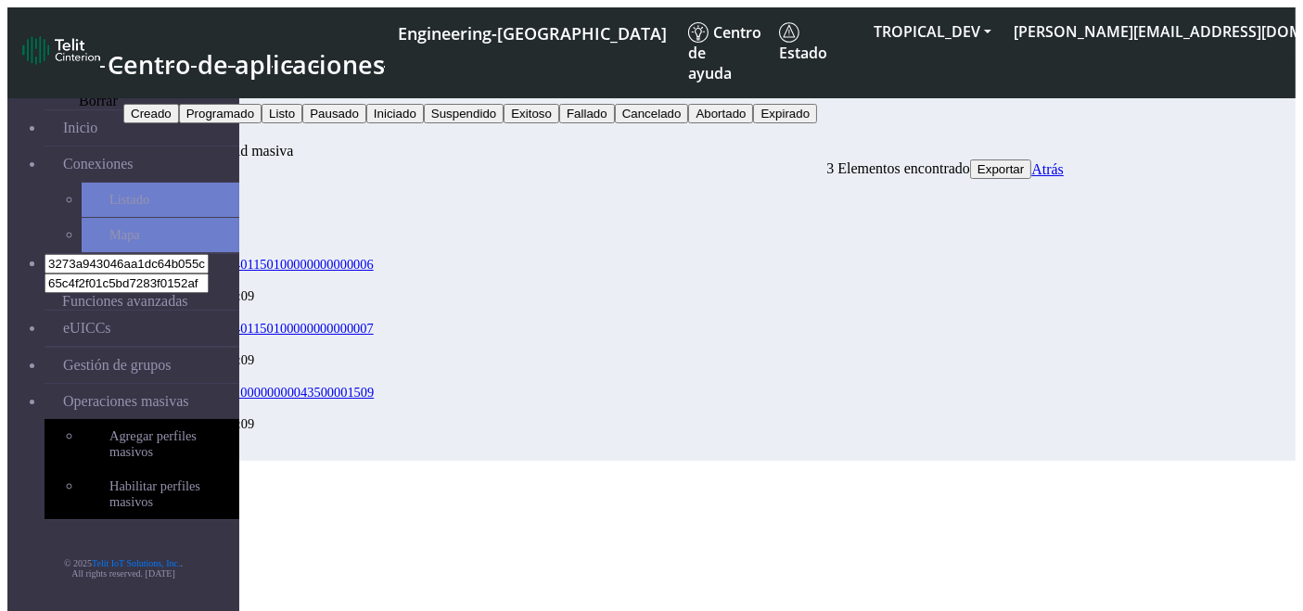
click at [191, 134] on button "button" at bounding box center [183, 137] width 15 height 6
click at [177, 84] on button "Estado" at bounding box center [150, 93] width 54 height 19
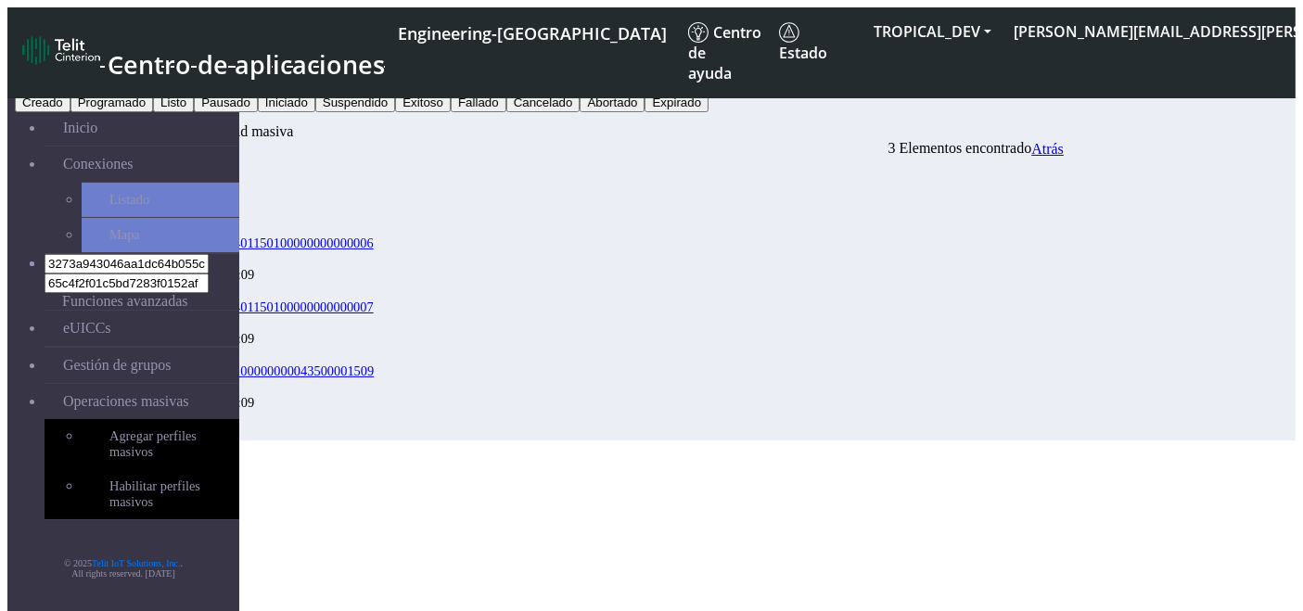
click at [506, 112] on button "Fallado" at bounding box center [479, 102] width 56 height 19
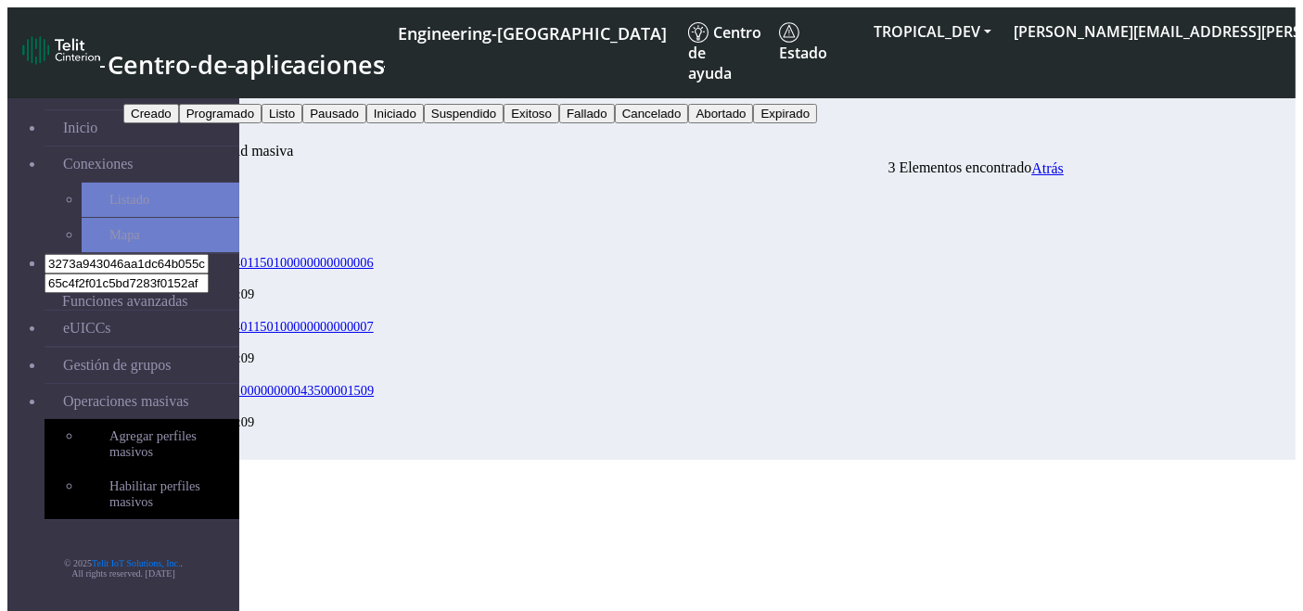
click at [176, 123] on button "Buscar" at bounding box center [149, 132] width 53 height 19
click at [184, 137] on icon "button" at bounding box center [184, 137] width 0 height 0
